Goal: Task Accomplishment & Management: Manage account settings

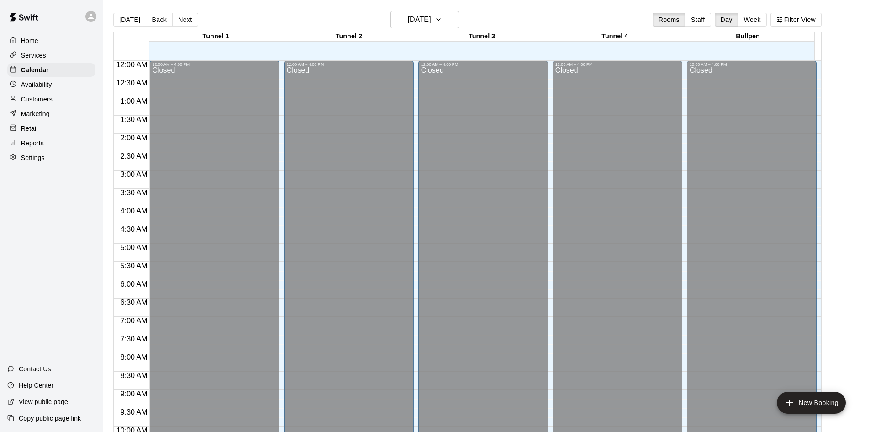
scroll to position [468, 0]
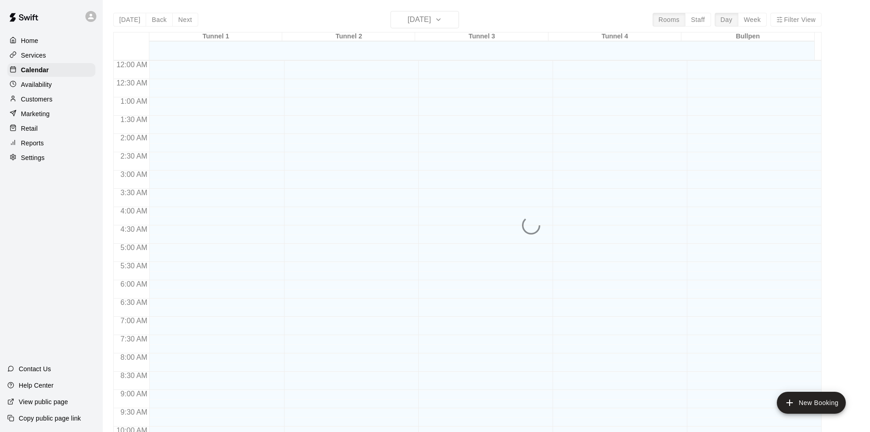
scroll to position [468, 0]
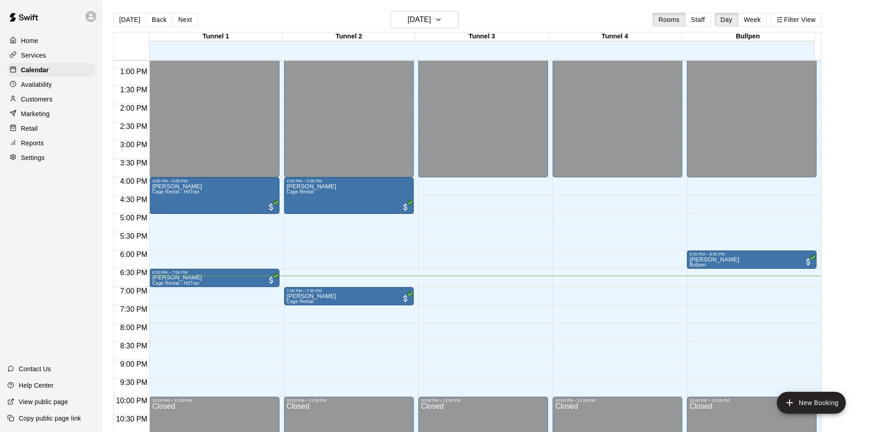
click at [41, 60] on p "Services" at bounding box center [33, 55] width 25 height 9
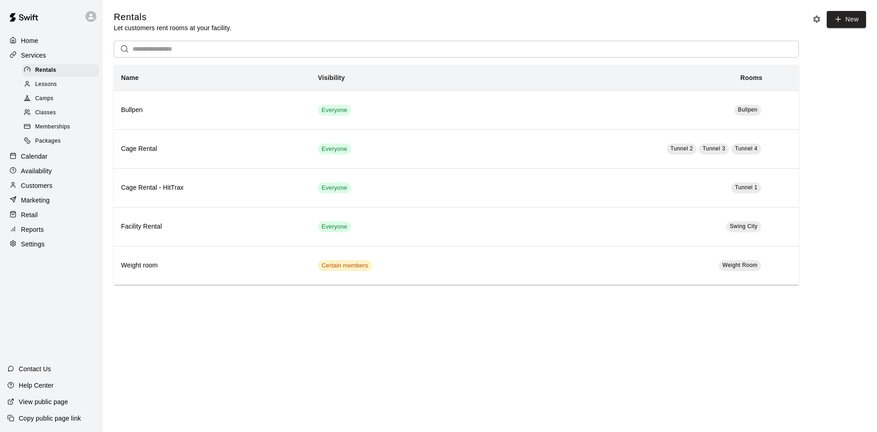
click at [37, 184] on div "Customers" at bounding box center [51, 186] width 88 height 14
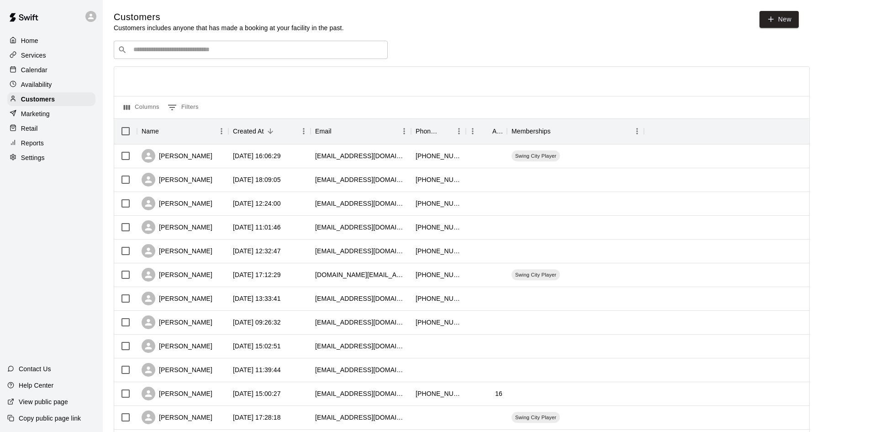
click at [205, 58] on div "​ ​" at bounding box center [251, 50] width 274 height 18
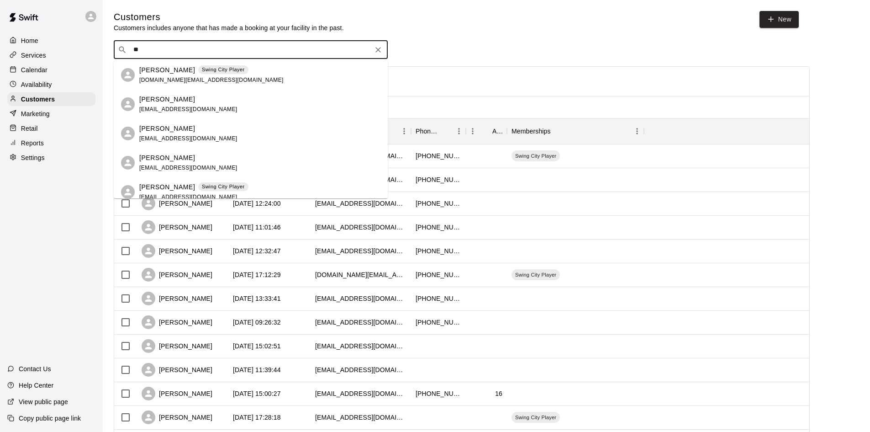
type input "***"
click at [177, 156] on p "Raena Pfund" at bounding box center [167, 158] width 56 height 10
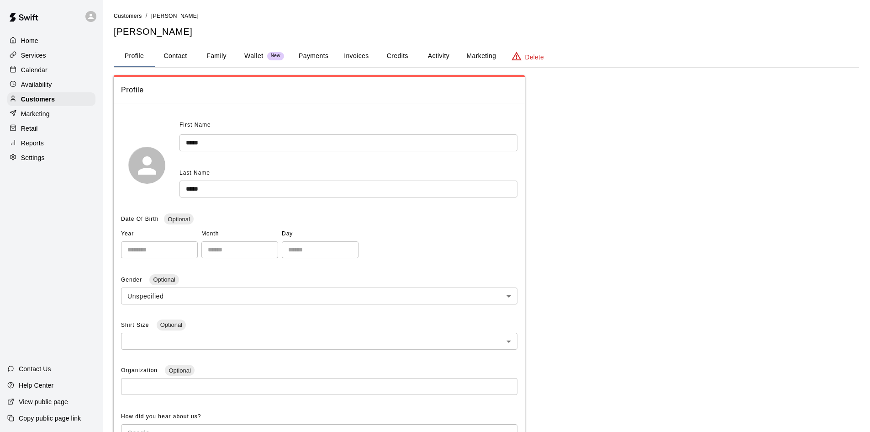
click at [302, 55] on button "Payments" at bounding box center [313, 56] width 44 height 22
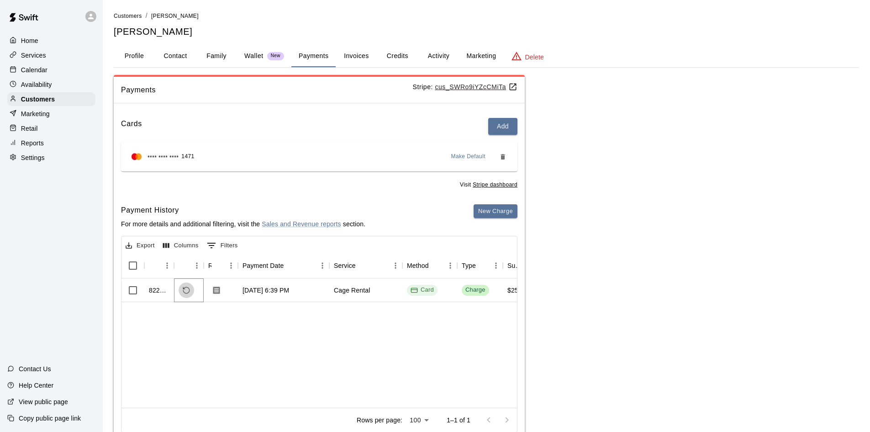
click at [183, 288] on icon "Refund payment" at bounding box center [186, 290] width 8 height 8
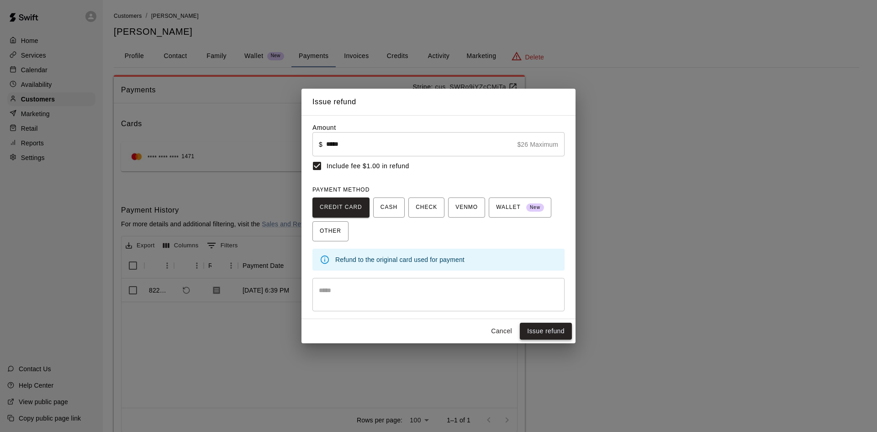
click at [545, 333] on button "Issue refund" at bounding box center [546, 331] width 52 height 17
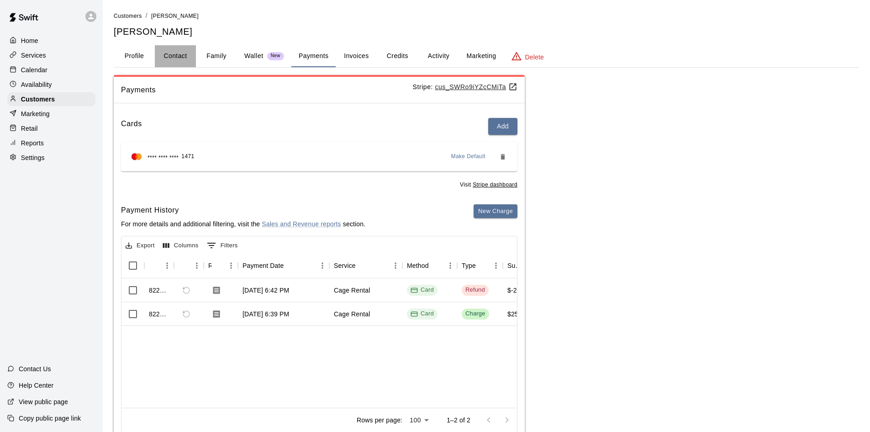
click at [178, 62] on button "Contact" at bounding box center [175, 56] width 41 height 22
select select "**"
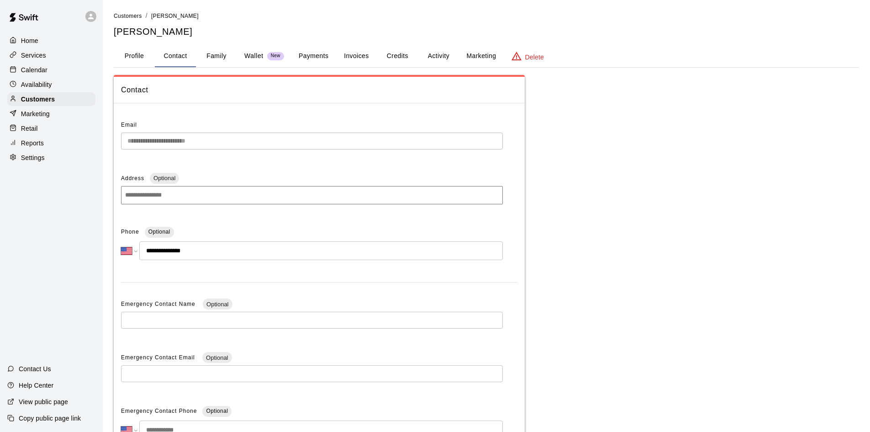
click at [134, 52] on button "Profile" at bounding box center [134, 56] width 41 height 22
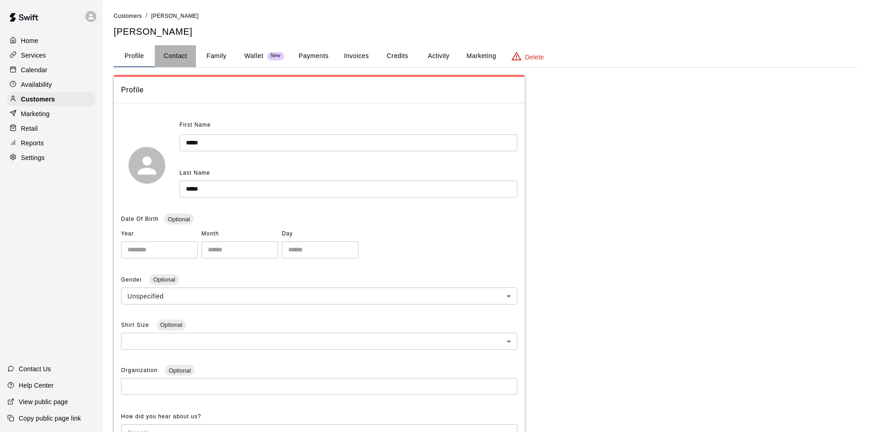
click at [158, 58] on button "Contact" at bounding box center [175, 56] width 41 height 22
select select "**"
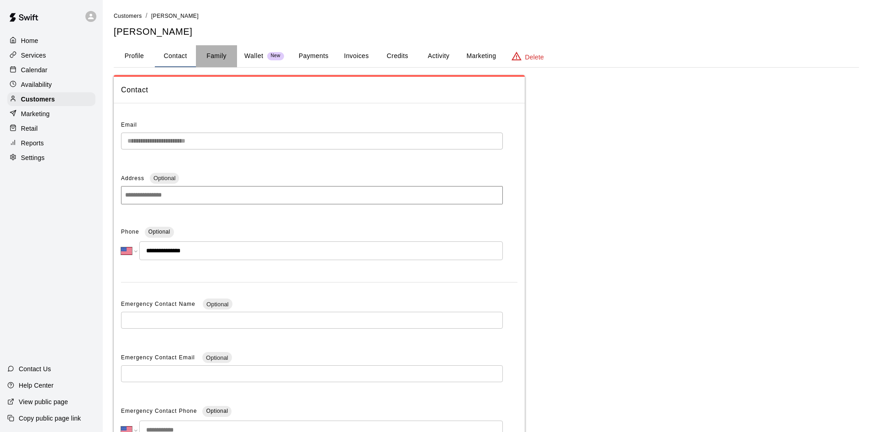
click at [221, 55] on button "Family" at bounding box center [216, 56] width 41 height 22
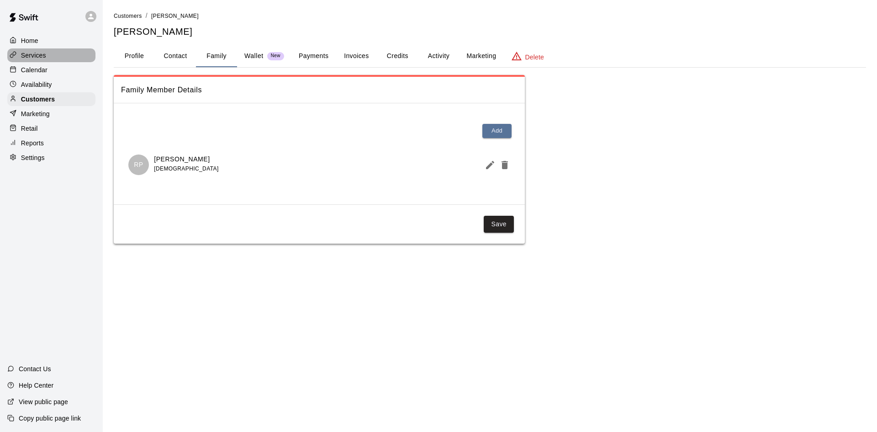
click at [52, 57] on div "Services" at bounding box center [51, 55] width 88 height 14
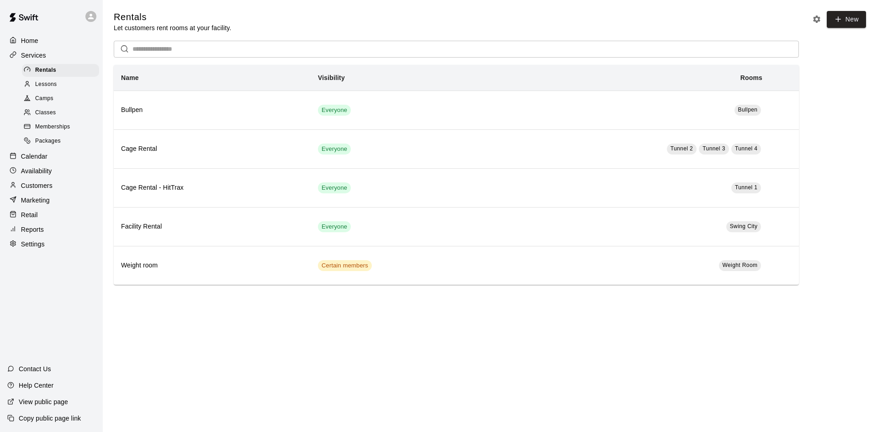
click at [41, 160] on p "Calendar" at bounding box center [34, 156] width 26 height 9
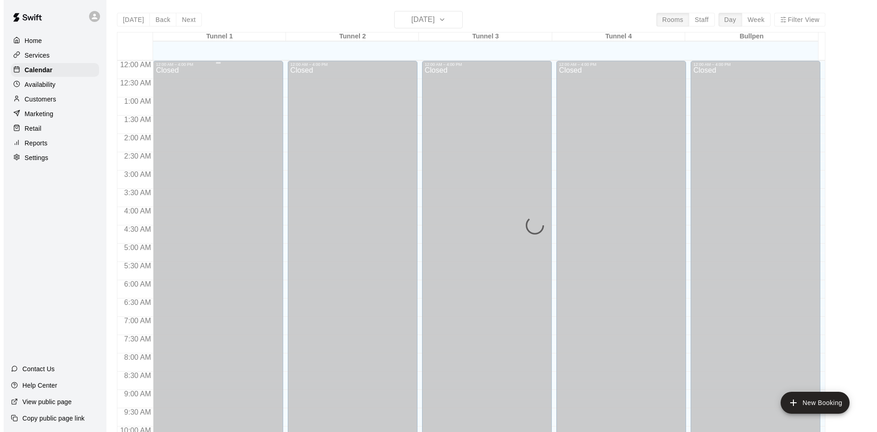
scroll to position [468, 0]
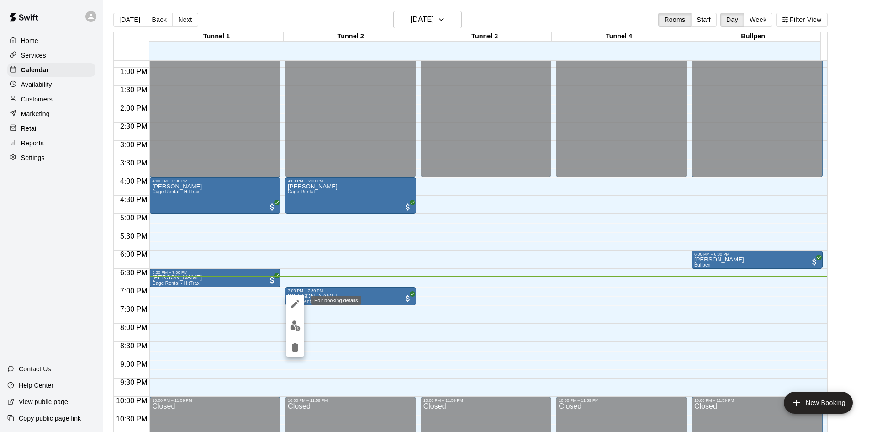
click at [294, 305] on icon "edit" at bounding box center [295, 304] width 8 height 8
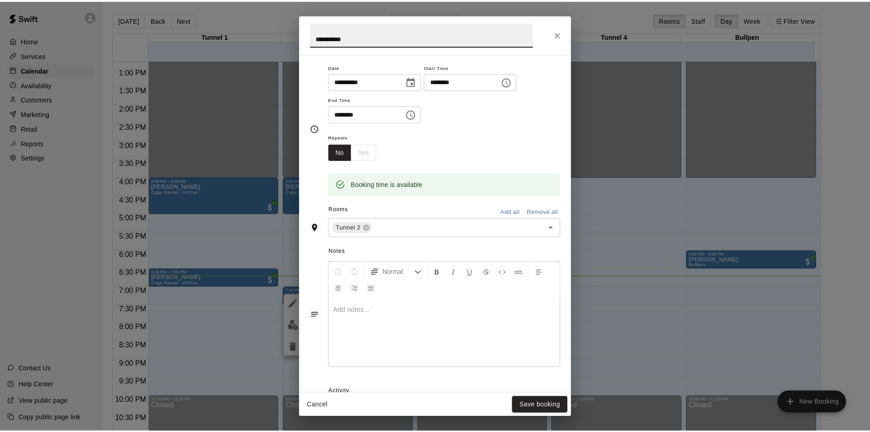
scroll to position [0, 0]
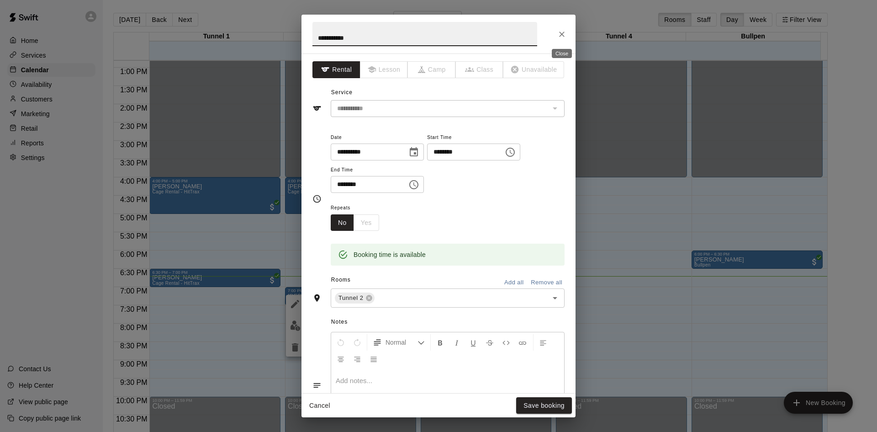
click at [559, 34] on icon "Close" at bounding box center [561, 34] width 9 height 9
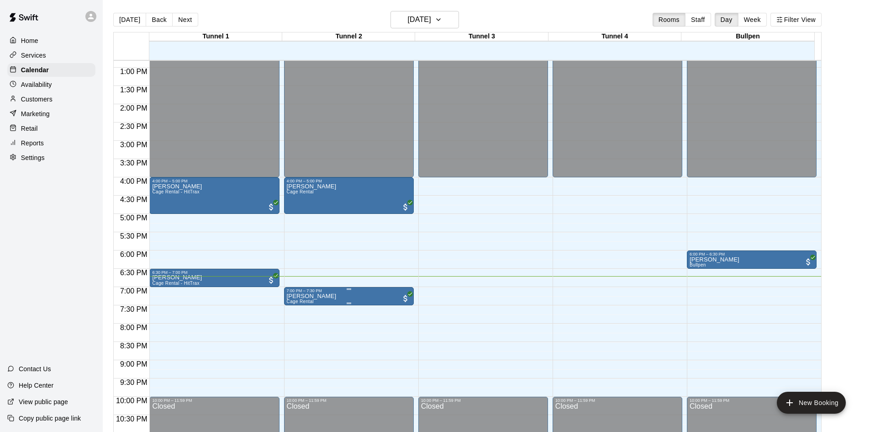
click at [336, 291] on div "7:00 PM – 7:30 PM" at bounding box center [349, 290] width 124 height 5
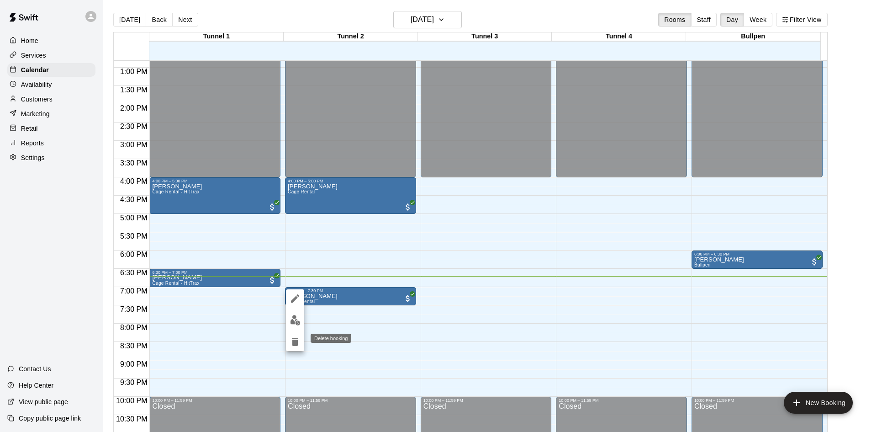
click at [291, 339] on icon "delete" at bounding box center [295, 341] width 11 height 11
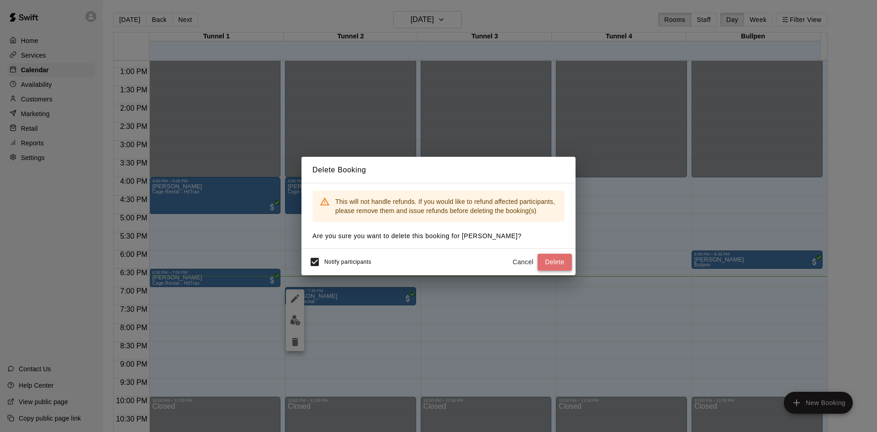
click at [547, 256] on button "Delete" at bounding box center [555, 262] width 34 height 17
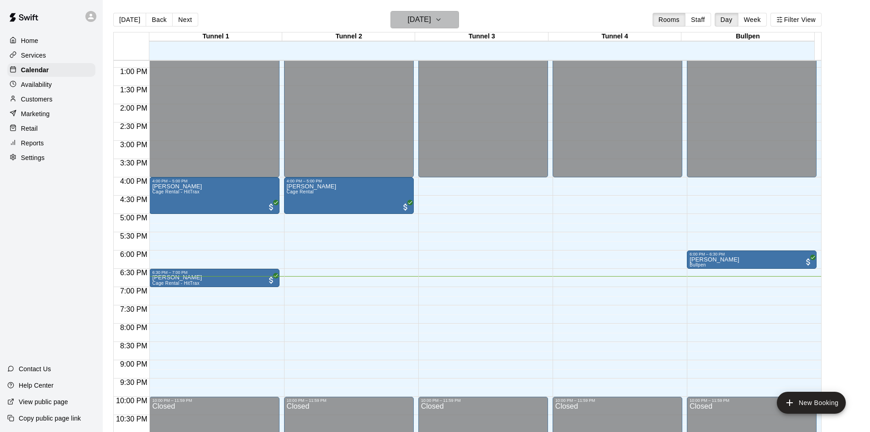
click at [418, 12] on button "[DATE]" at bounding box center [425, 19] width 69 height 17
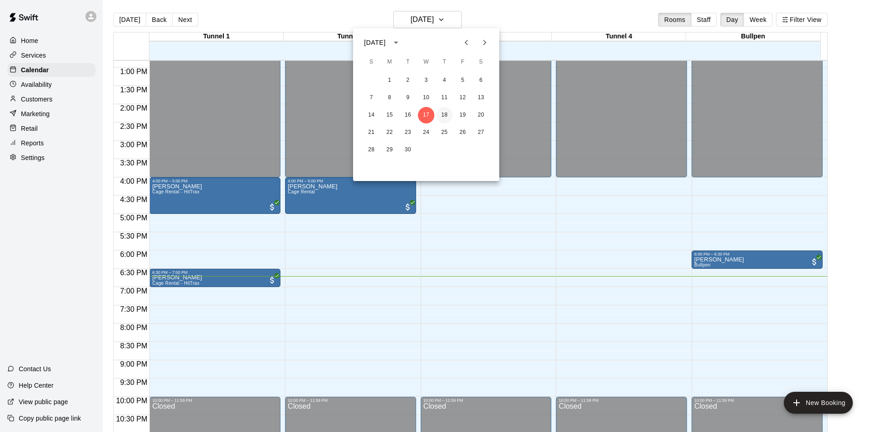
click at [445, 116] on button "18" at bounding box center [444, 115] width 16 height 16
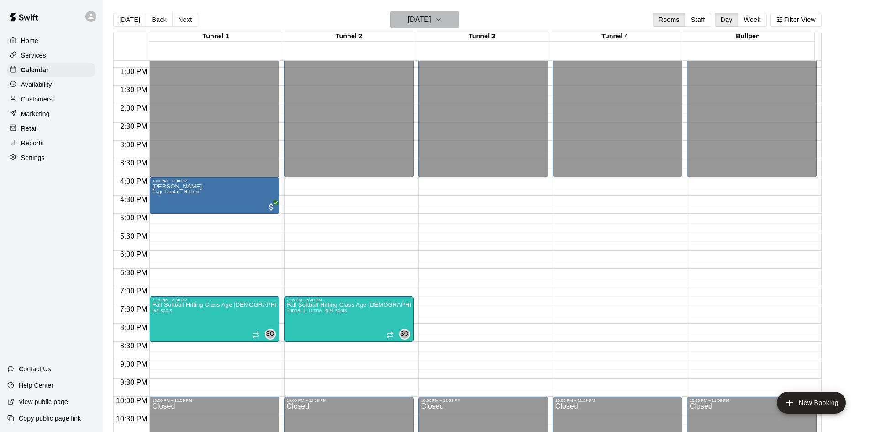
click at [431, 19] on h6 "Thursday Sep 18" at bounding box center [419, 19] width 23 height 13
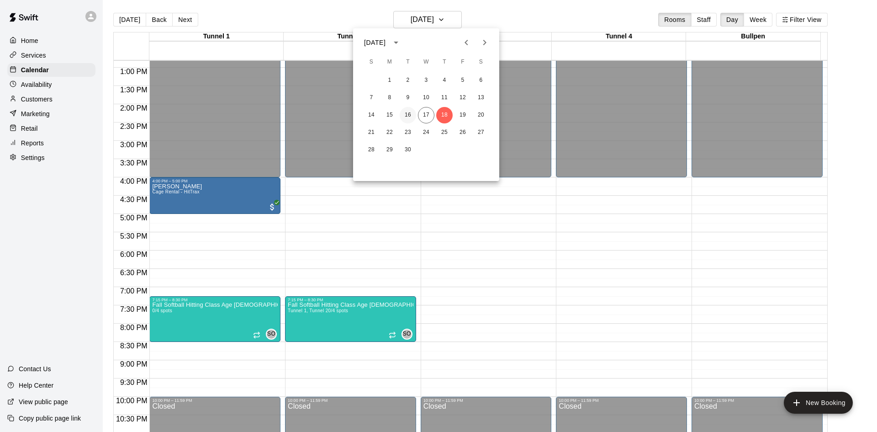
click at [412, 112] on button "16" at bounding box center [408, 115] width 16 height 16
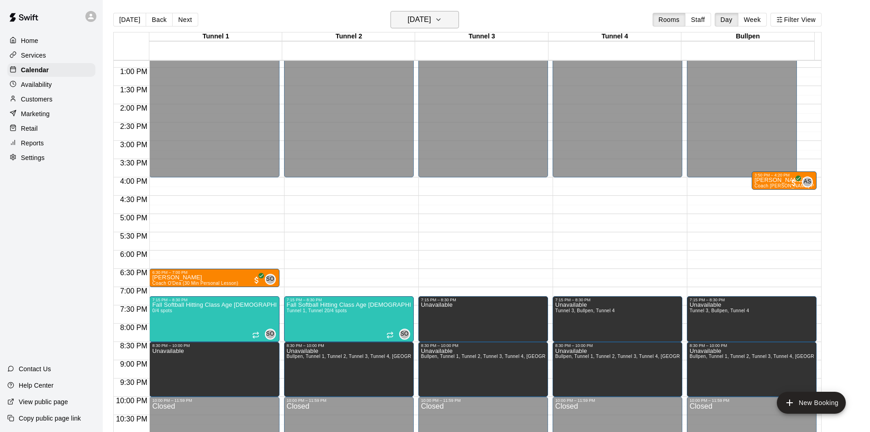
click at [418, 22] on h6 "Tuesday Sep 16" at bounding box center [419, 19] width 23 height 13
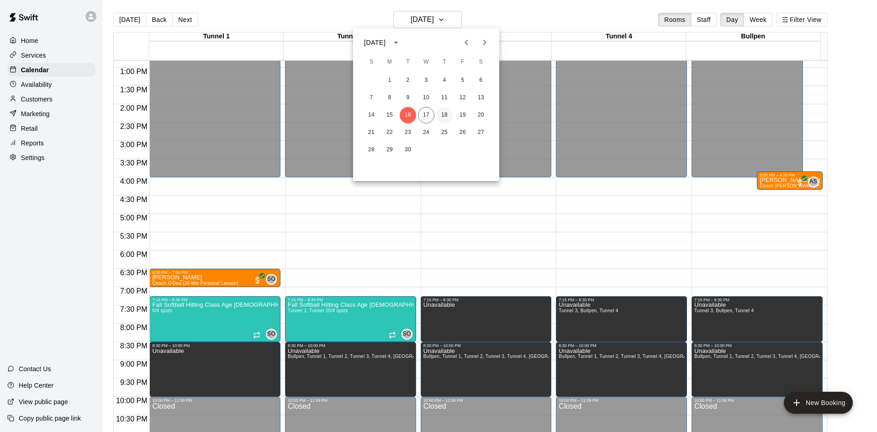
click at [444, 115] on button "18" at bounding box center [444, 115] width 16 height 16
